Goal: Check status

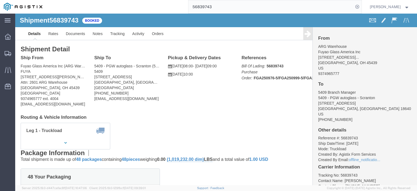
scroll to position [9, 0]
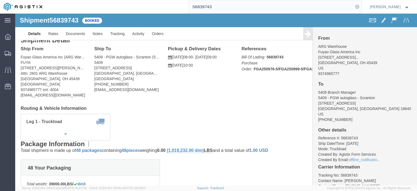
drag, startPoint x: 238, startPoint y: 7, endPoint x: 186, endPoint y: 7, distance: 52.1
click at [186, 7] on div "56839743" at bounding box center [203, 7] width 315 height 14
paste input "78037"
type input "56878037"
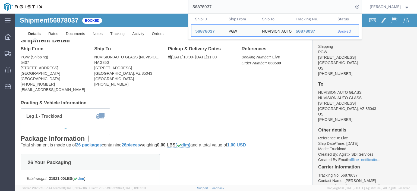
drag, startPoint x: 50, startPoint y: 56, endPoint x: 11, endPoint y: 55, distance: 39.1
click div "Ship From PGW (Shipping) 5407 [STREET_ADDRESS] [PHONE_NUMBER] [EMAIL_ADDRESS][D…"
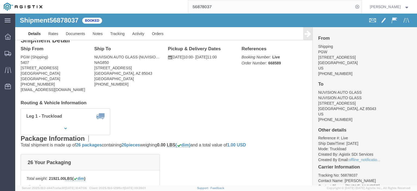
drag, startPoint x: 132, startPoint y: 55, endPoint x: 77, endPoint y: 54, distance: 54.5
click div "Ship To NUVISION AUTO GLASS (NUVISION AUTO GLASS) NAG850 [STREET_ADDRESS] [PHON…"
drag, startPoint x: 95, startPoint y: 49, endPoint x: 75, endPoint y: 44, distance: 20.5
click div "Ship To NUVISION AUTO GLASS (NUVISION AUTO GLASS) NAG850 [STREET_ADDRESS] [PHON…"
drag, startPoint x: 103, startPoint y: 69, endPoint x: 78, endPoint y: 70, distance: 25.0
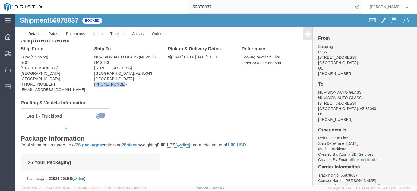
click div "Ship To NUVISION AUTO GLASS (NUVISION AUTO GLASS) NAG850 [STREET_ADDRESS] [PHON…"
copy address "[PHONE_NUMBER]"
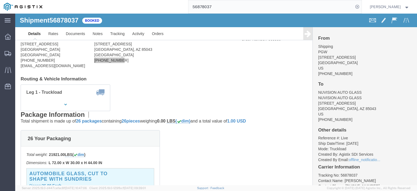
scroll to position [36, 0]
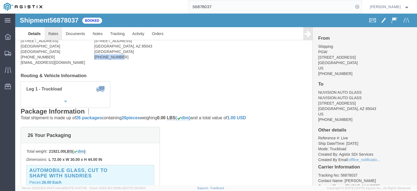
click link "Rates"
